Goal: Task Accomplishment & Management: Use online tool/utility

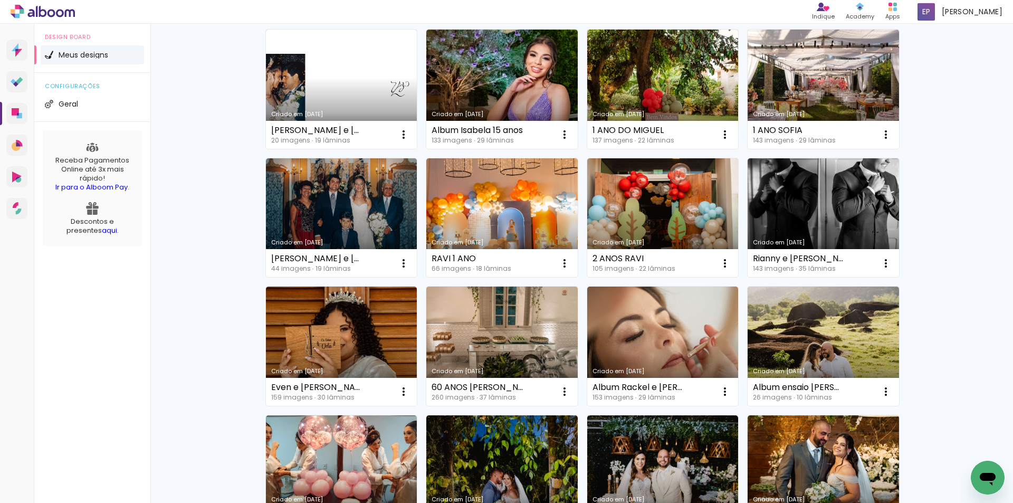
scroll to position [53, 0]
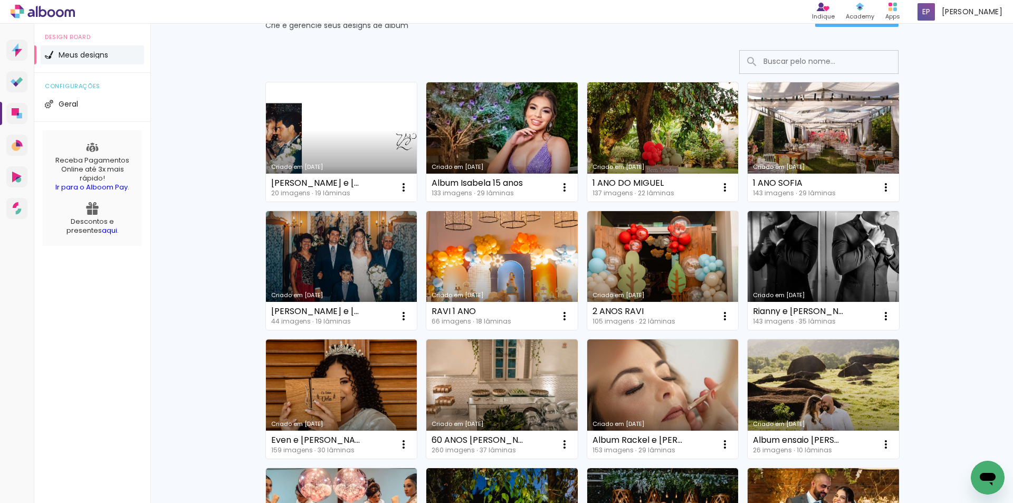
click at [311, 139] on link "Criado em [DATE]" at bounding box center [341, 141] width 151 height 119
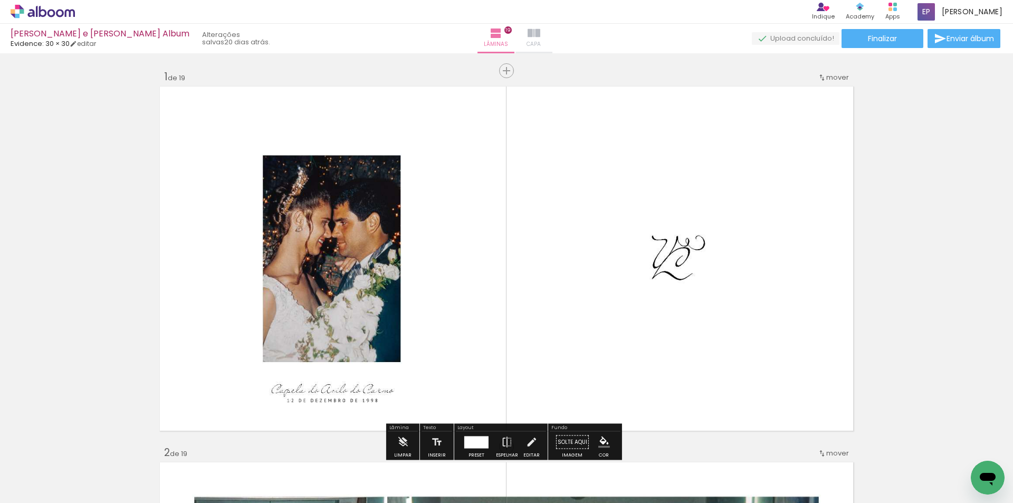
click at [527, 43] on span "Capa" at bounding box center [534, 45] width 14 height 10
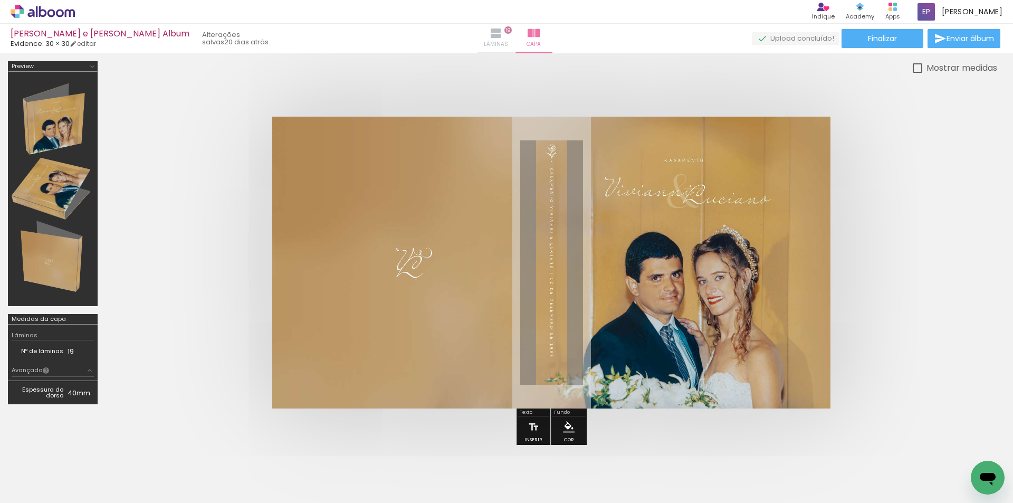
click at [490, 36] on iron-icon at bounding box center [496, 33] width 13 height 13
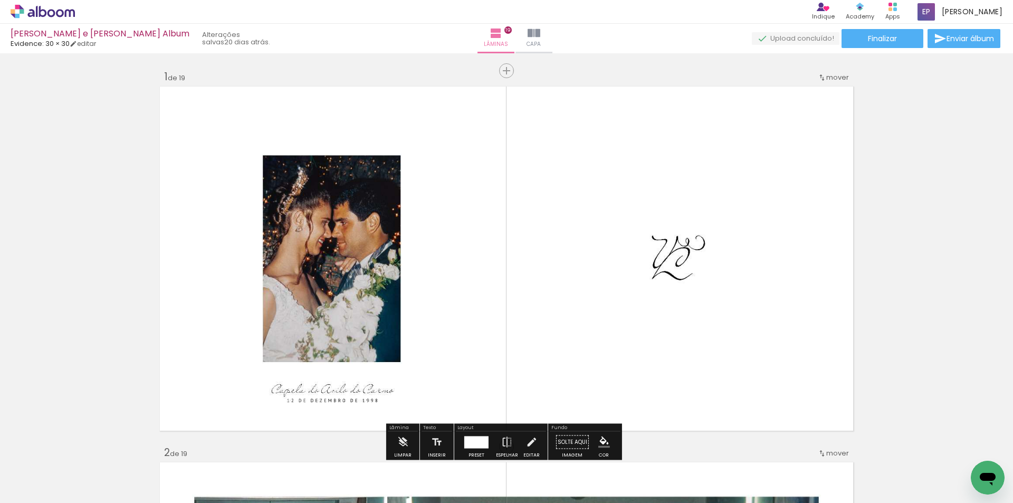
click at [58, 13] on icon at bounding box center [60, 13] width 8 height 8
click at [58, 13] on quentale-app at bounding box center [506, 251] width 1013 height 503
